Goal: Browse casually

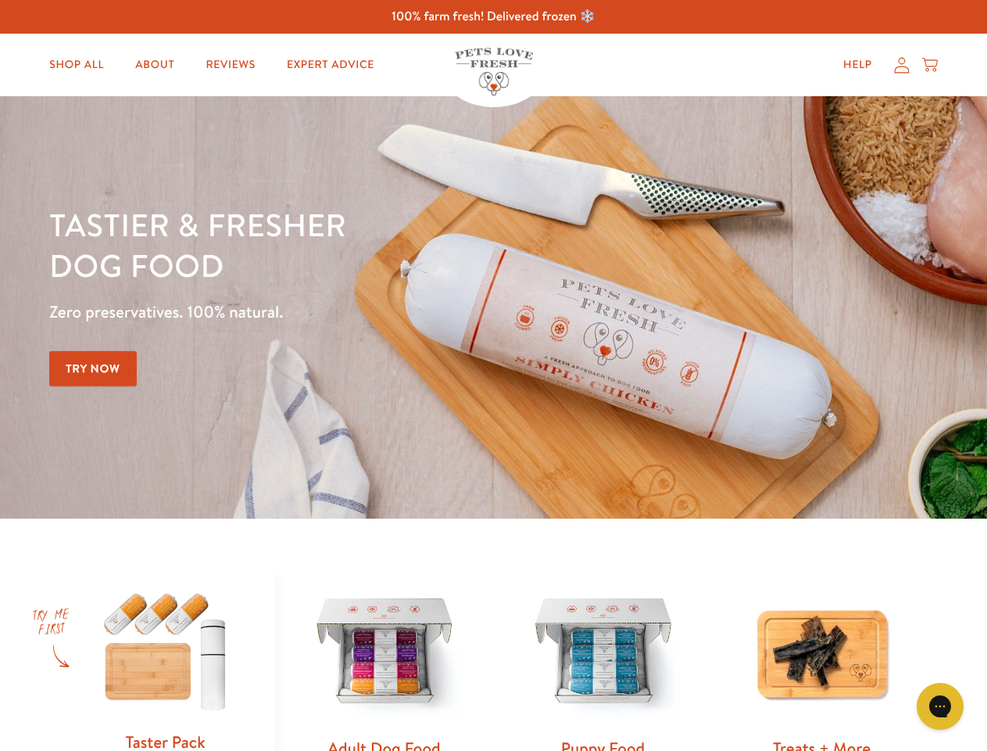
click at [493, 375] on div "Tastier & fresher dog food Zero preservatives. 100% natural. Try Now" at bounding box center [345, 307] width 593 height 206
click at [941, 706] on icon "Gorgias live chat" at bounding box center [940, 705] width 15 height 15
